Goal: Task Accomplishment & Management: Use online tool/utility

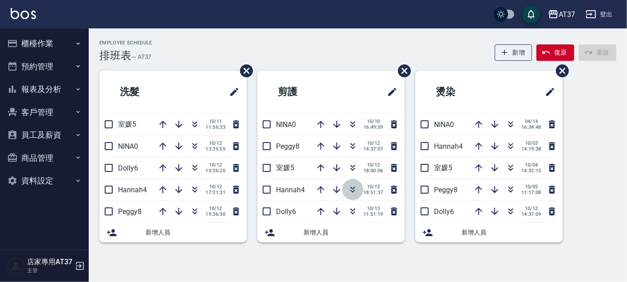
click at [353, 191] on icon "button" at bounding box center [353, 191] width 5 height 3
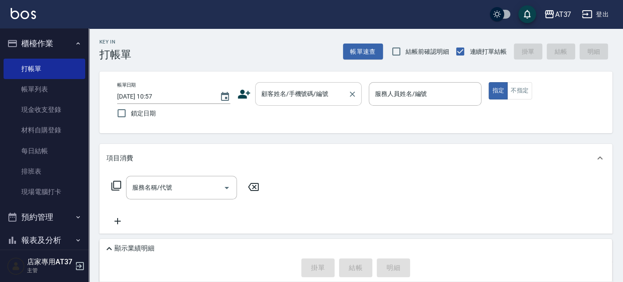
click at [293, 100] on input "顧客姓名/手機號碼/編號" at bounding box center [301, 94] width 85 height 16
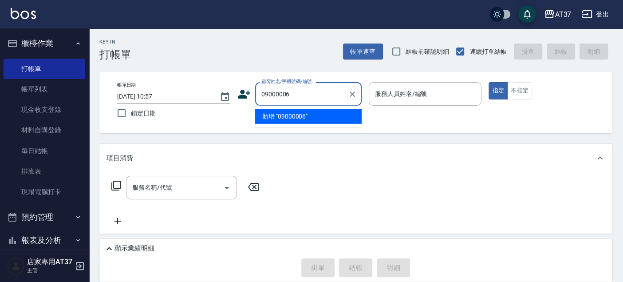
type input "09000006"
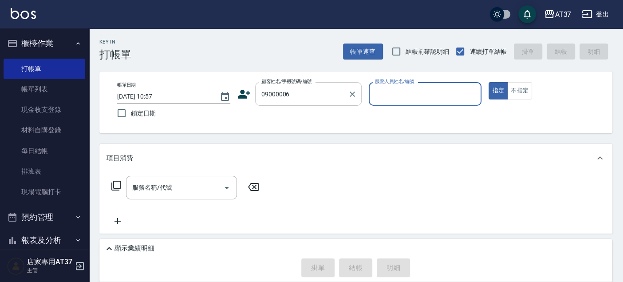
click at [489, 82] on button "指定" at bounding box center [498, 90] width 19 height 17
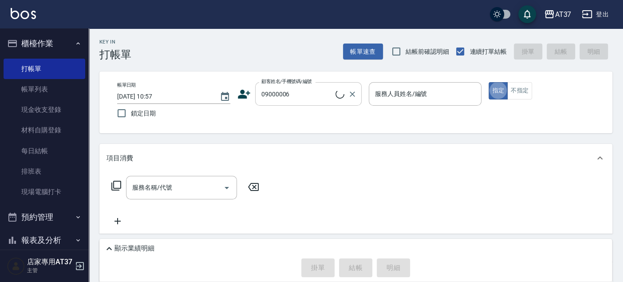
type button "true"
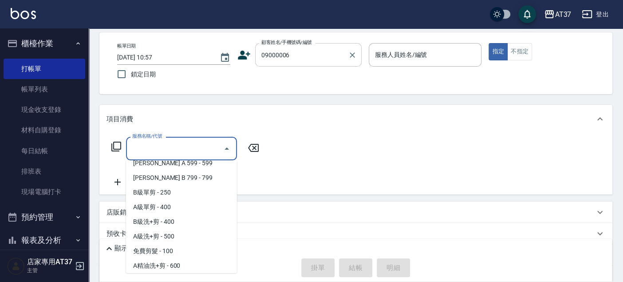
scroll to position [222, 0]
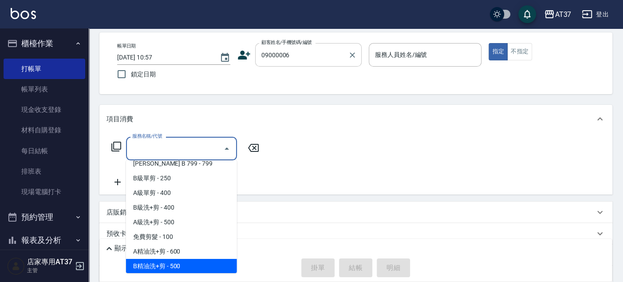
type input "B精油洗+剪(207)"
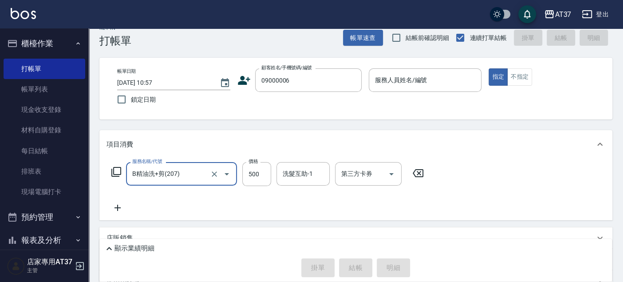
scroll to position [0, 0]
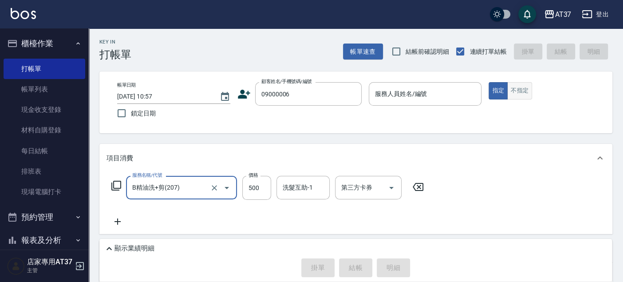
click at [525, 92] on button "不指定" at bounding box center [519, 90] width 25 height 17
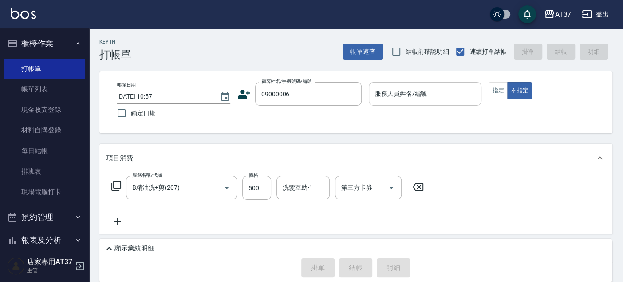
click at [440, 99] on input "服務人員姓名/編號" at bounding box center [425, 94] width 105 height 16
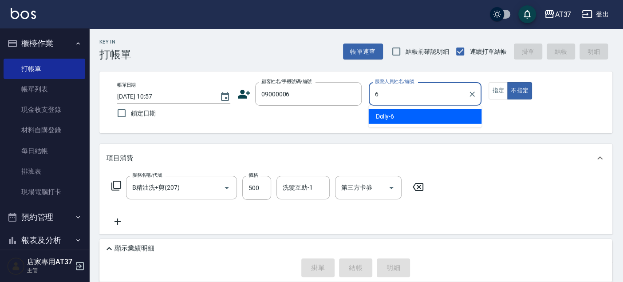
type input "6"
type button "false"
type input "Dolly-6"
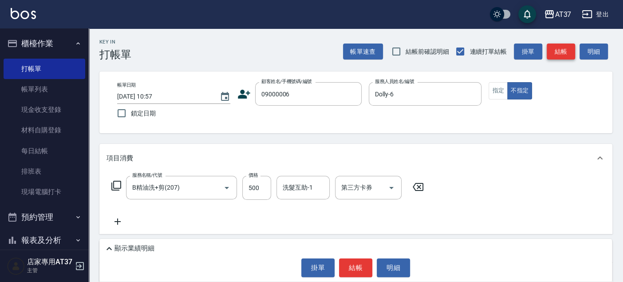
click at [558, 48] on button "結帳" at bounding box center [561, 51] width 28 height 16
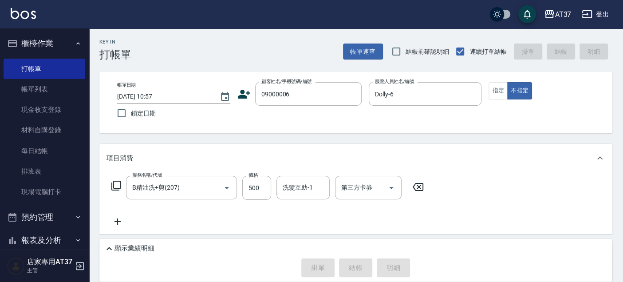
type input "2025/10/13 12:30"
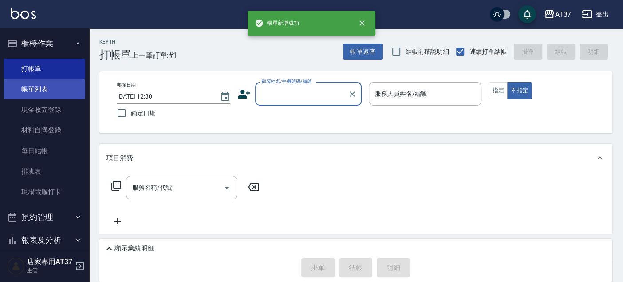
click at [63, 98] on link "帳單列表" at bounding box center [45, 89] width 82 height 20
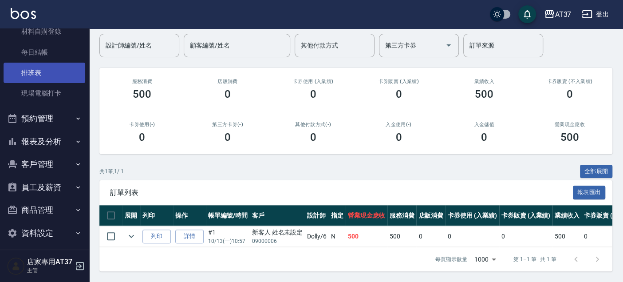
scroll to position [103, 0]
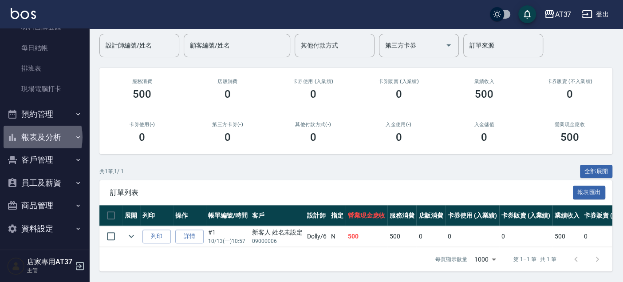
click at [28, 137] on button "報表及分析" at bounding box center [45, 137] width 82 height 23
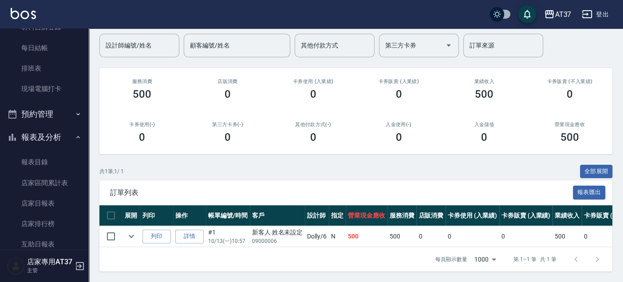
click at [28, 137] on button "報表及分析" at bounding box center [45, 137] width 82 height 23
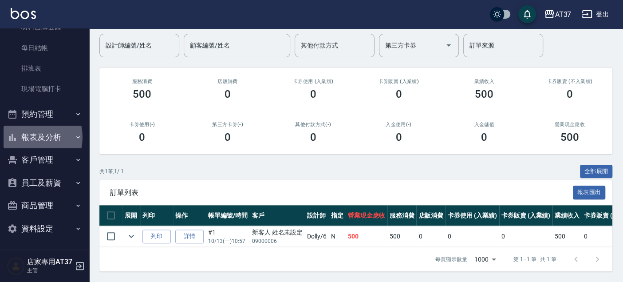
click at [28, 137] on button "報表及分析" at bounding box center [45, 137] width 82 height 23
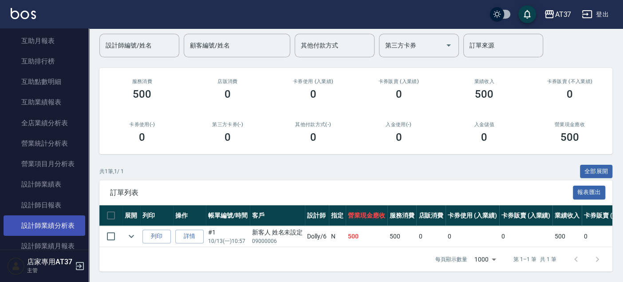
scroll to position [350, 0]
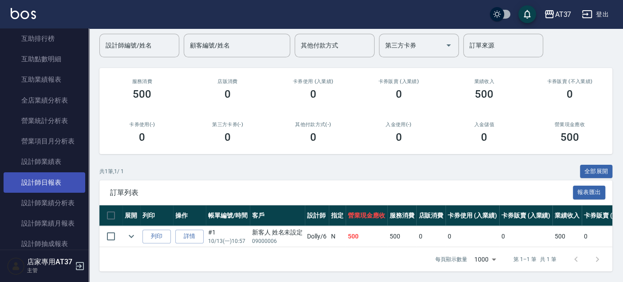
click at [52, 186] on link "設計師日報表" at bounding box center [45, 182] width 82 height 20
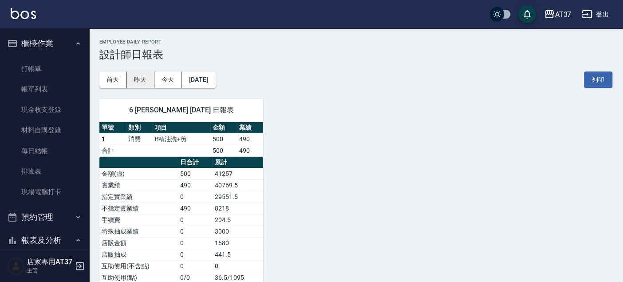
click at [137, 80] on button "昨天" at bounding box center [141, 79] width 28 height 16
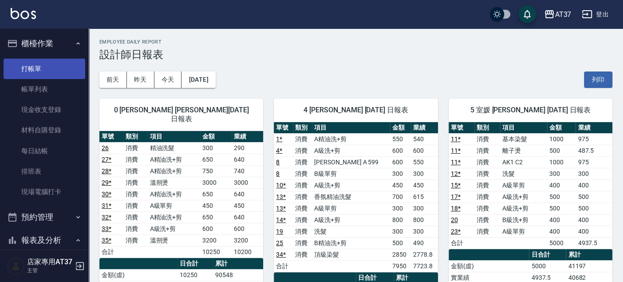
click at [29, 61] on link "打帳單" at bounding box center [45, 69] width 82 height 20
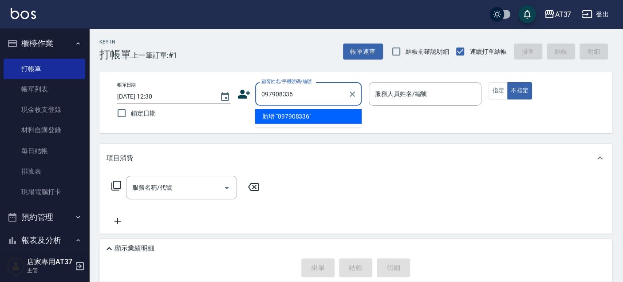
type input "0979083362"
click at [355, 94] on icon "Clear" at bounding box center [352, 94] width 9 height 9
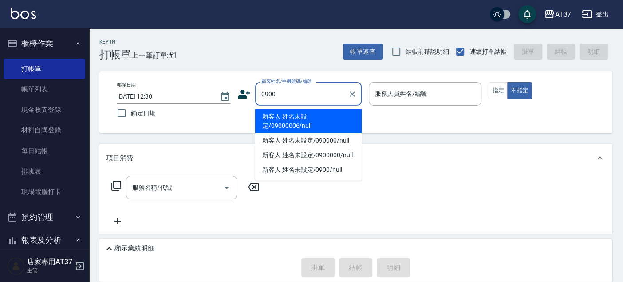
type input "新客人 姓名未設定/09000006/null"
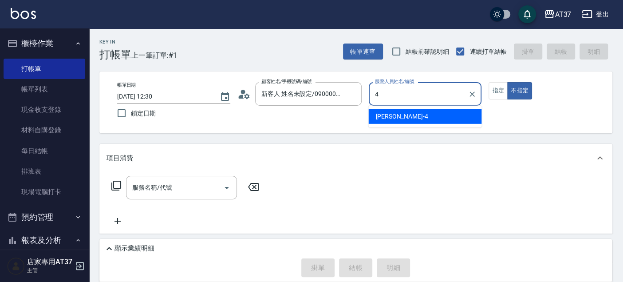
type input "4"
type button "false"
type input "Hannah-4"
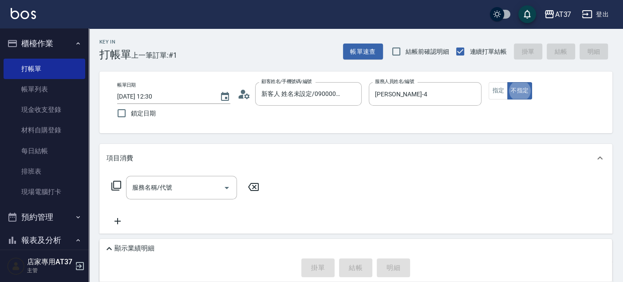
type input "新客人 姓名未設定/0900/null"
click at [185, 181] on input "服務名稱/代號" at bounding box center [175, 188] width 90 height 16
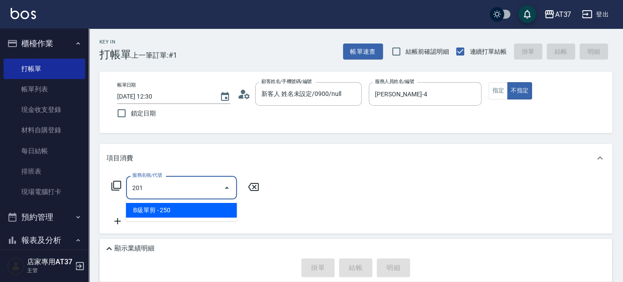
type input "B級單剪(201)"
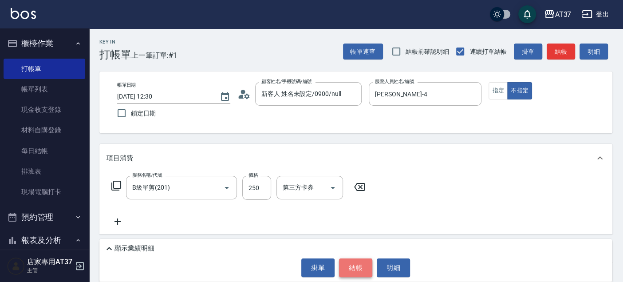
click at [355, 272] on button "結帳" at bounding box center [355, 267] width 33 height 19
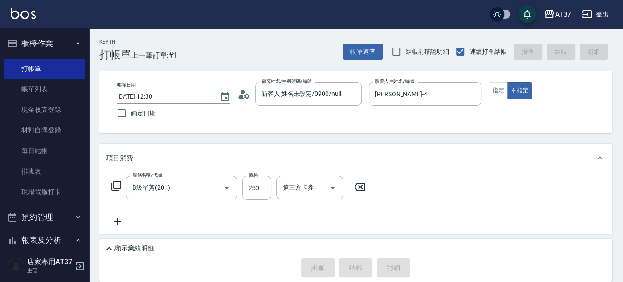
type input "2025/10/13 12:47"
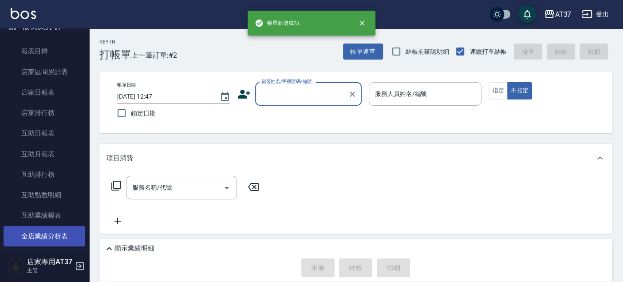
scroll to position [296, 0]
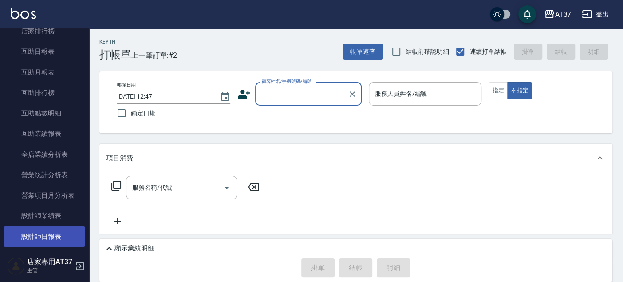
click at [51, 237] on link "設計師日報表" at bounding box center [45, 236] width 82 height 20
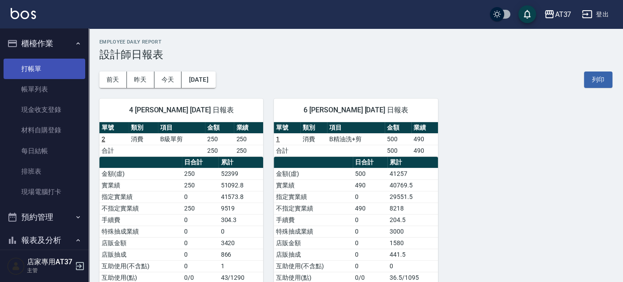
click at [54, 61] on link "打帳單" at bounding box center [45, 69] width 82 height 20
